Goal: Navigation & Orientation: Understand site structure

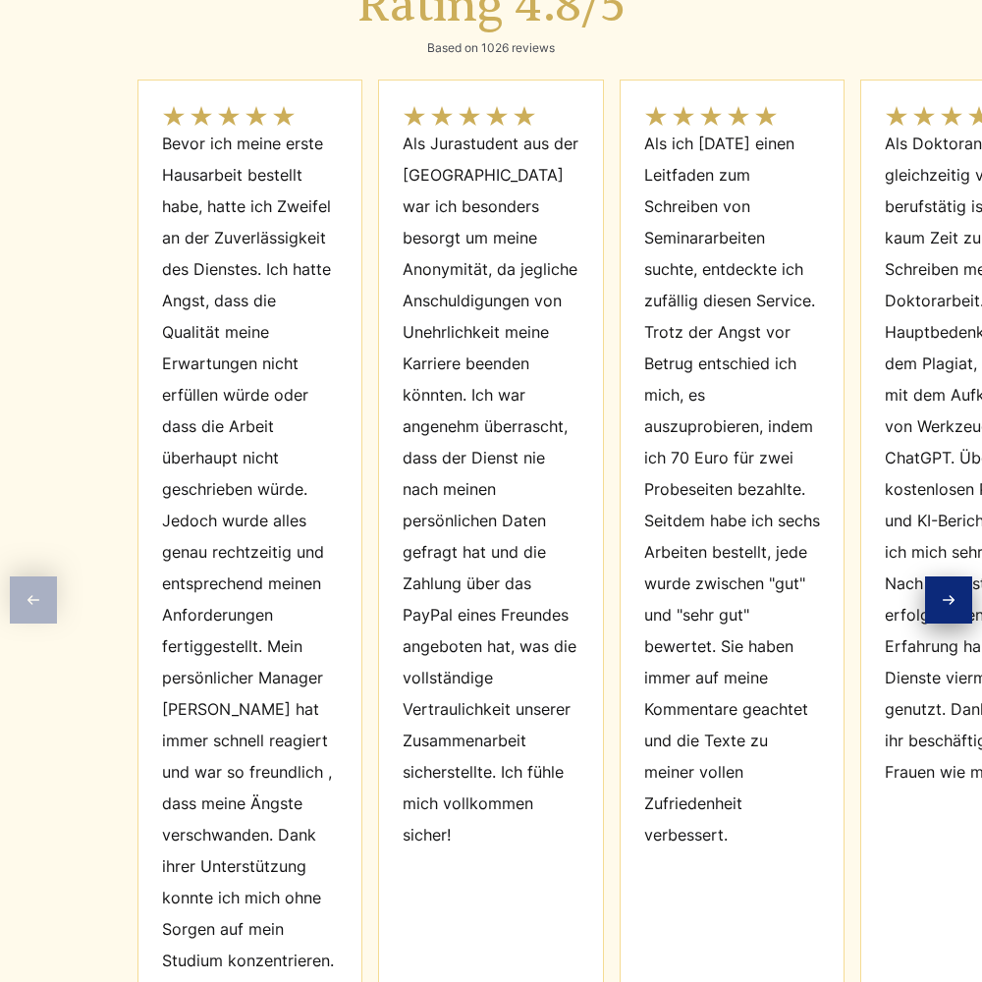
scroll to position [8856, 0]
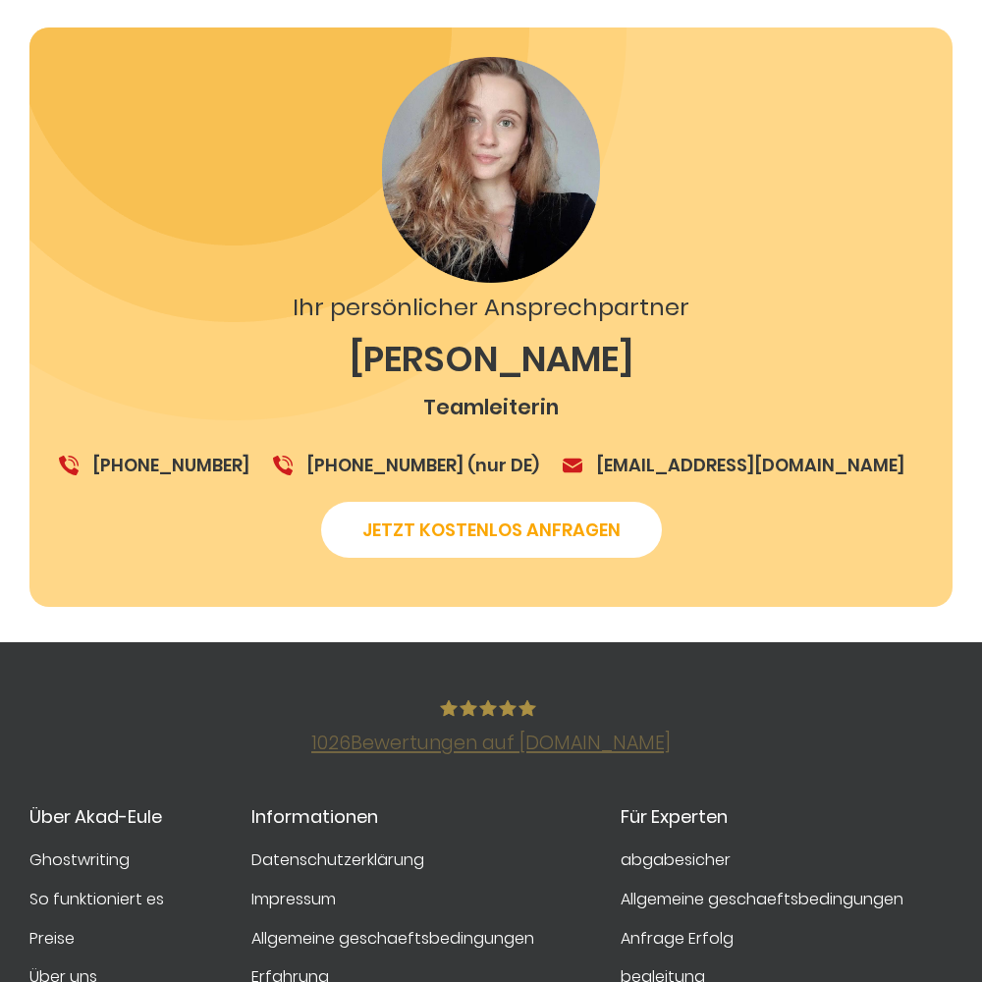
scroll to position [3424, 0]
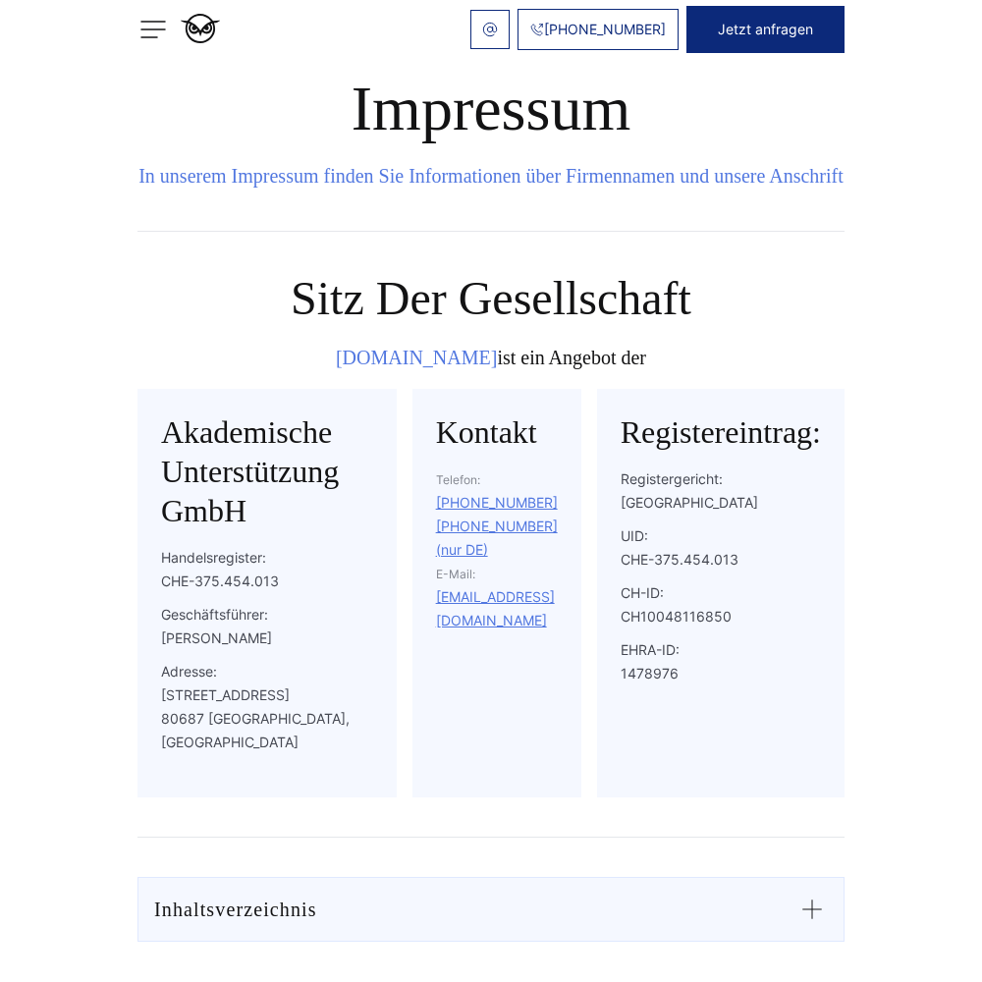
scroll to position [1831, 0]
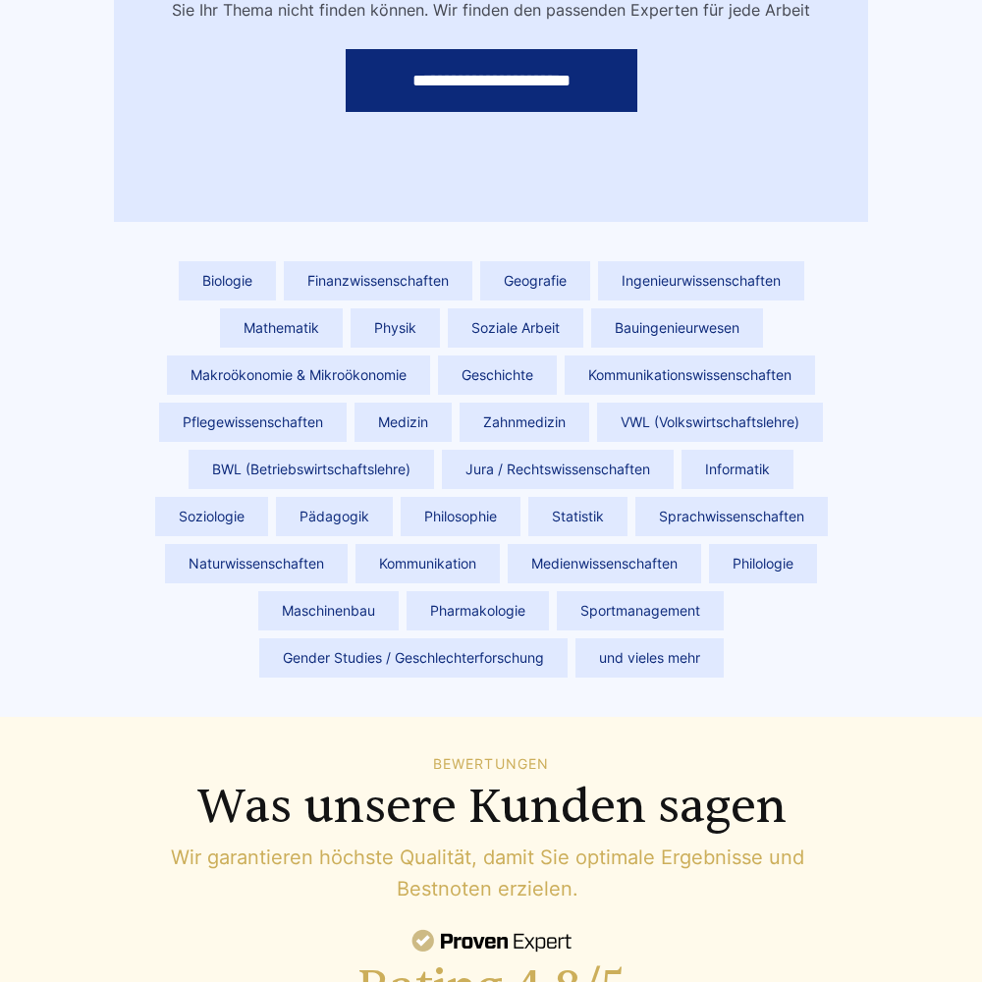
scroll to position [8834, 0]
